Goal: Task Accomplishment & Management: Complete application form

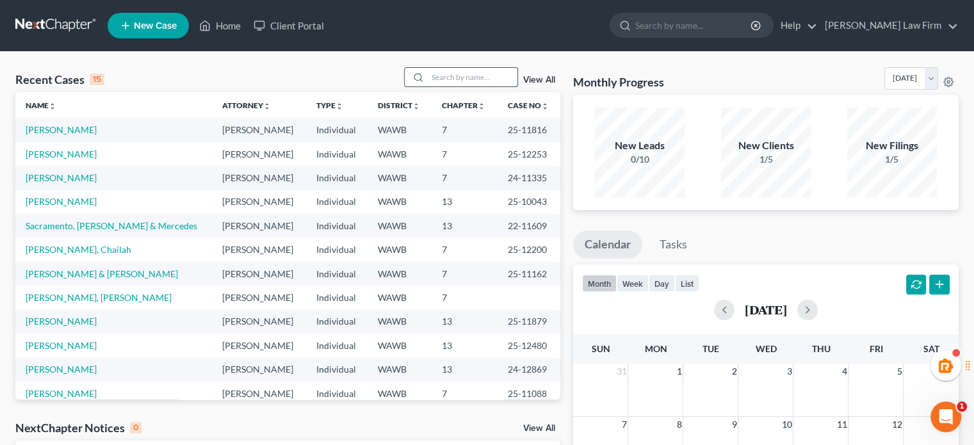
click at [443, 79] on input "search" at bounding box center [473, 77] width 90 height 19
type input "[PERSON_NAME]"
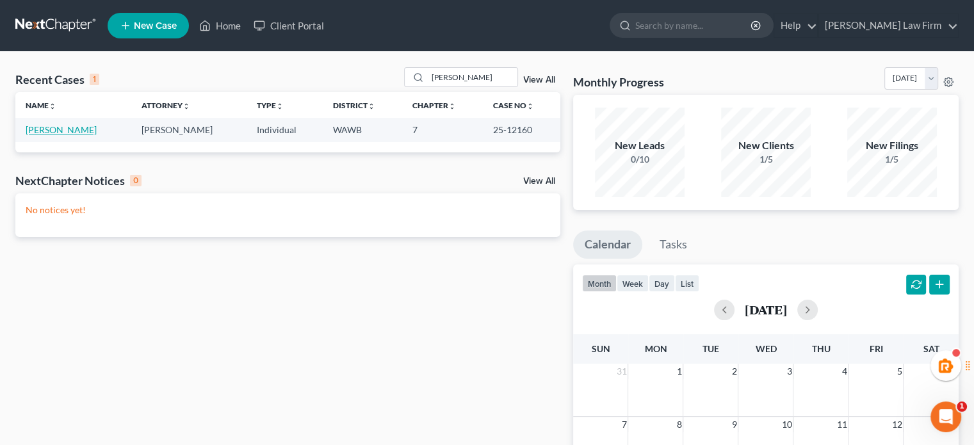
click at [57, 129] on link "[PERSON_NAME]" at bounding box center [61, 129] width 71 height 11
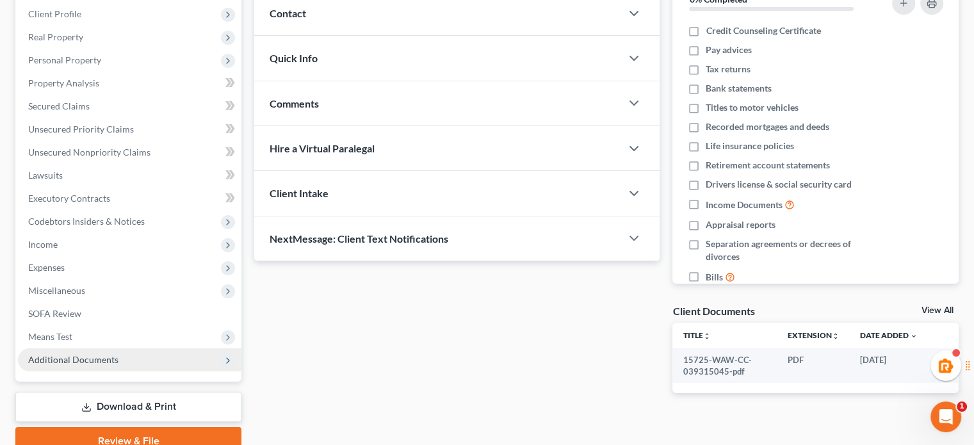
scroll to position [234, 0]
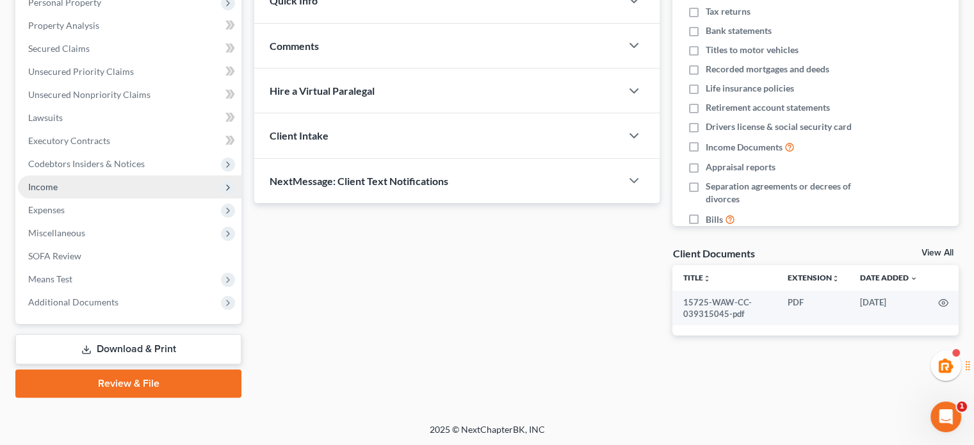
click at [95, 189] on span "Income" at bounding box center [129, 186] width 223 height 23
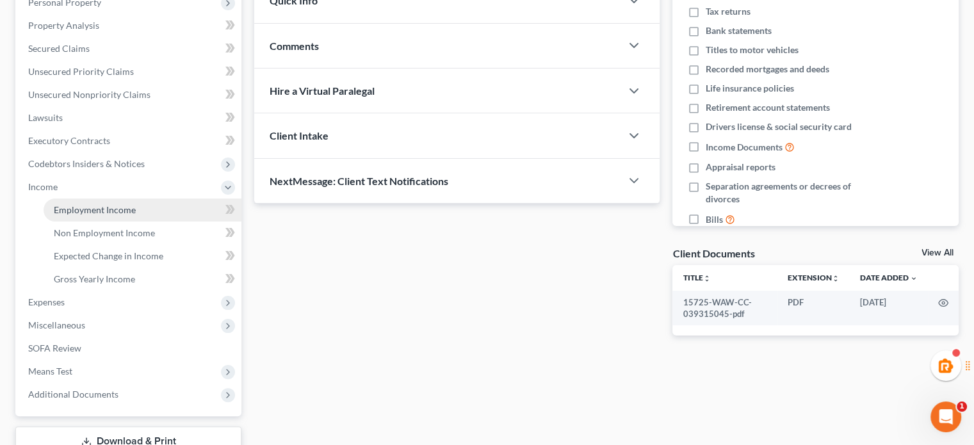
click at [97, 207] on span "Employment Income" at bounding box center [95, 209] width 82 height 11
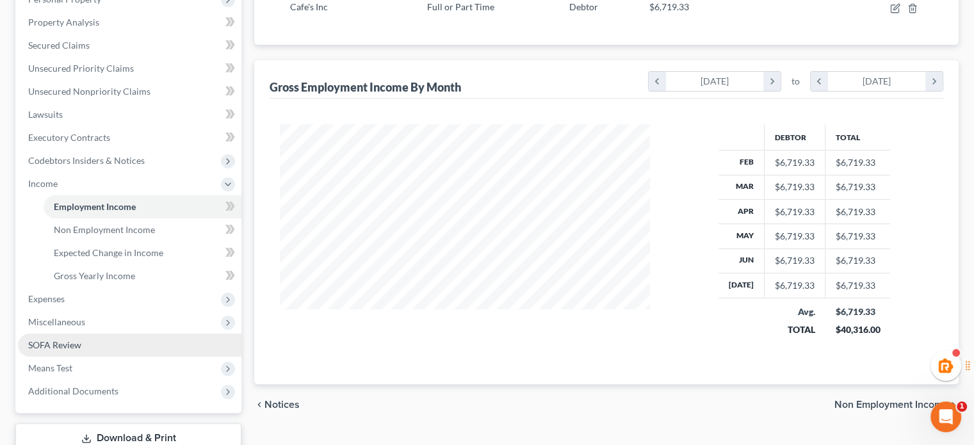
scroll to position [326, 0]
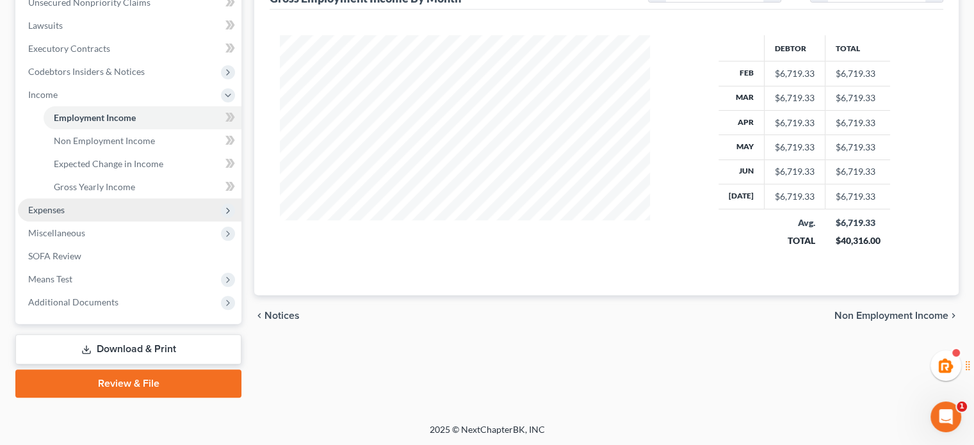
click at [60, 204] on span "Expenses" at bounding box center [46, 209] width 36 height 11
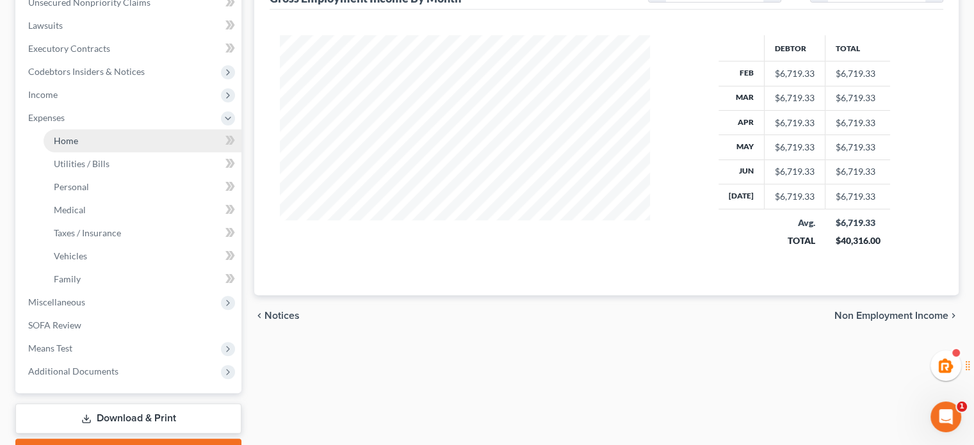
click at [60, 140] on span "Home" at bounding box center [66, 140] width 24 height 11
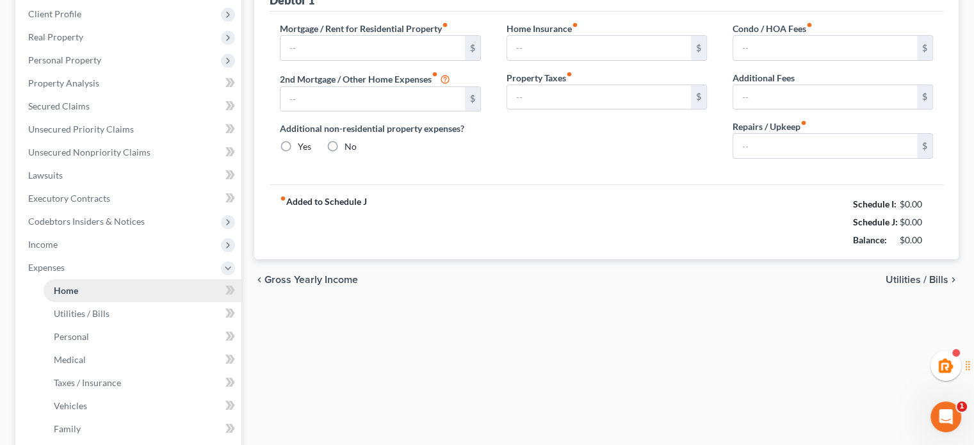
type input "2,000.00"
type input "0.00"
radio input "true"
type input "15.00"
type input "0.00"
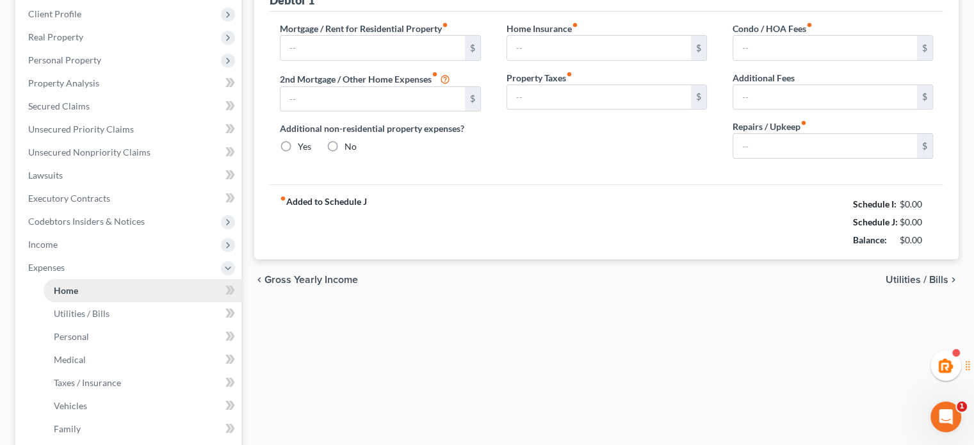
type input "0.00"
